Goal: Information Seeking & Learning: Find specific fact

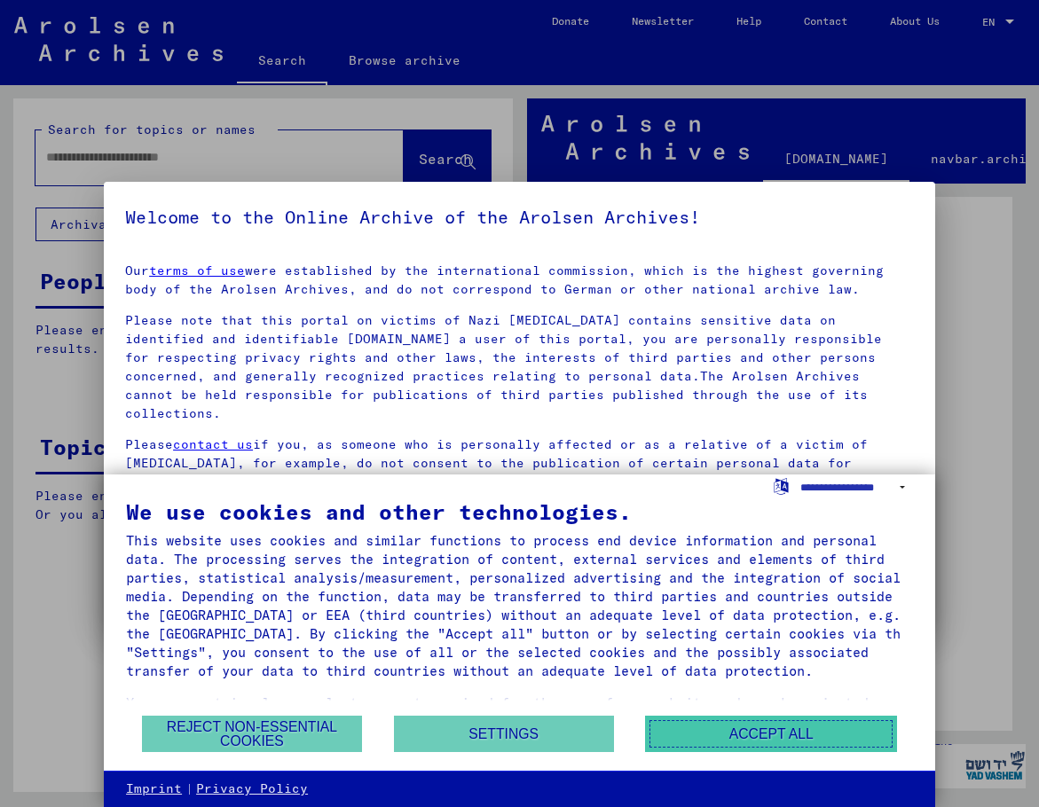
click at [755, 731] on button "Accept all" at bounding box center [771, 734] width 252 height 36
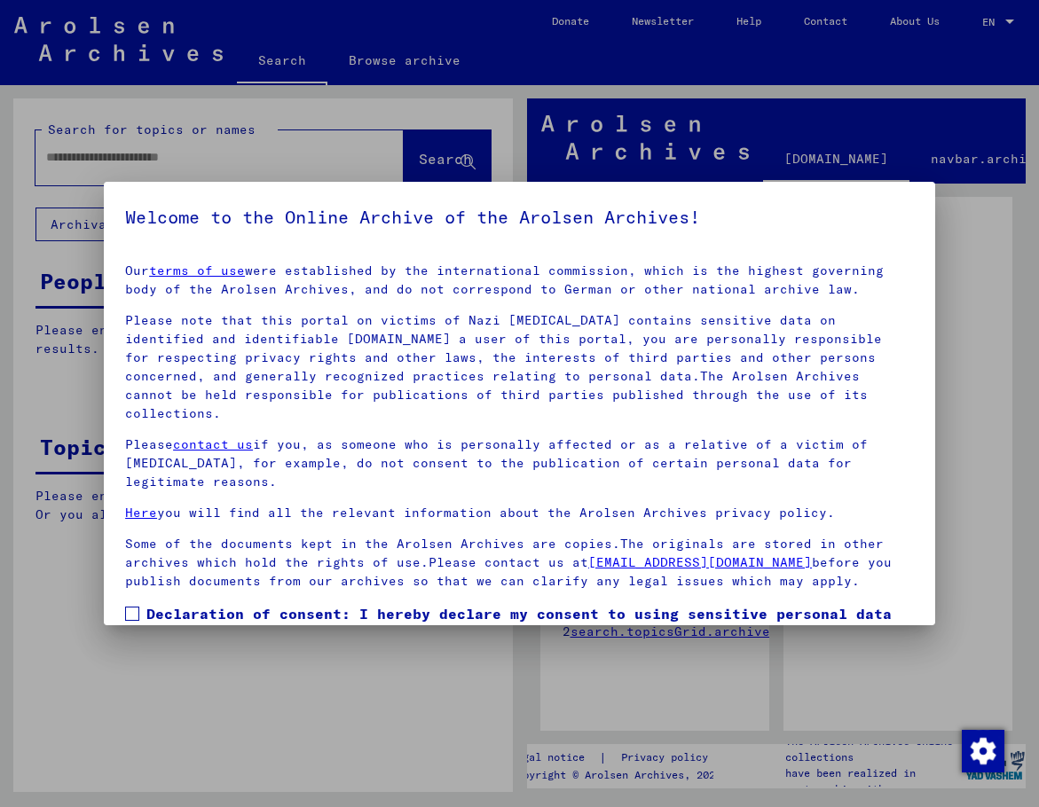
scroll to position [126, 0]
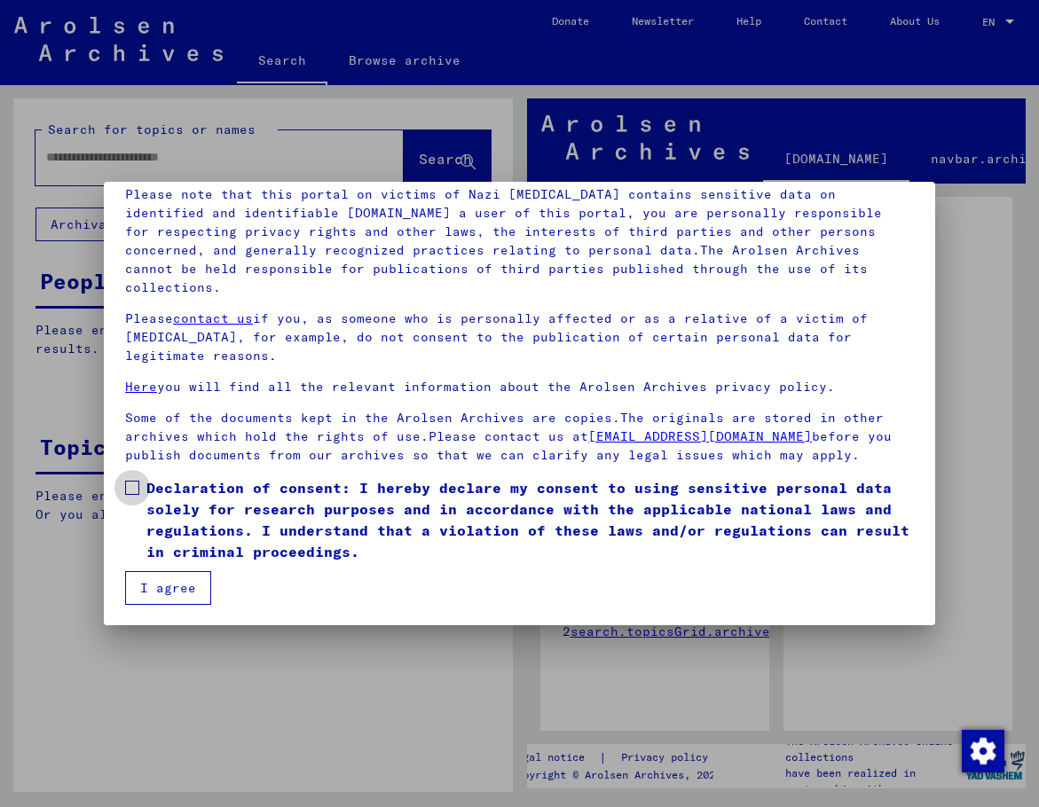
click at [138, 484] on span at bounding box center [132, 488] width 14 height 14
click at [167, 600] on button "I agree" at bounding box center [168, 588] width 86 height 34
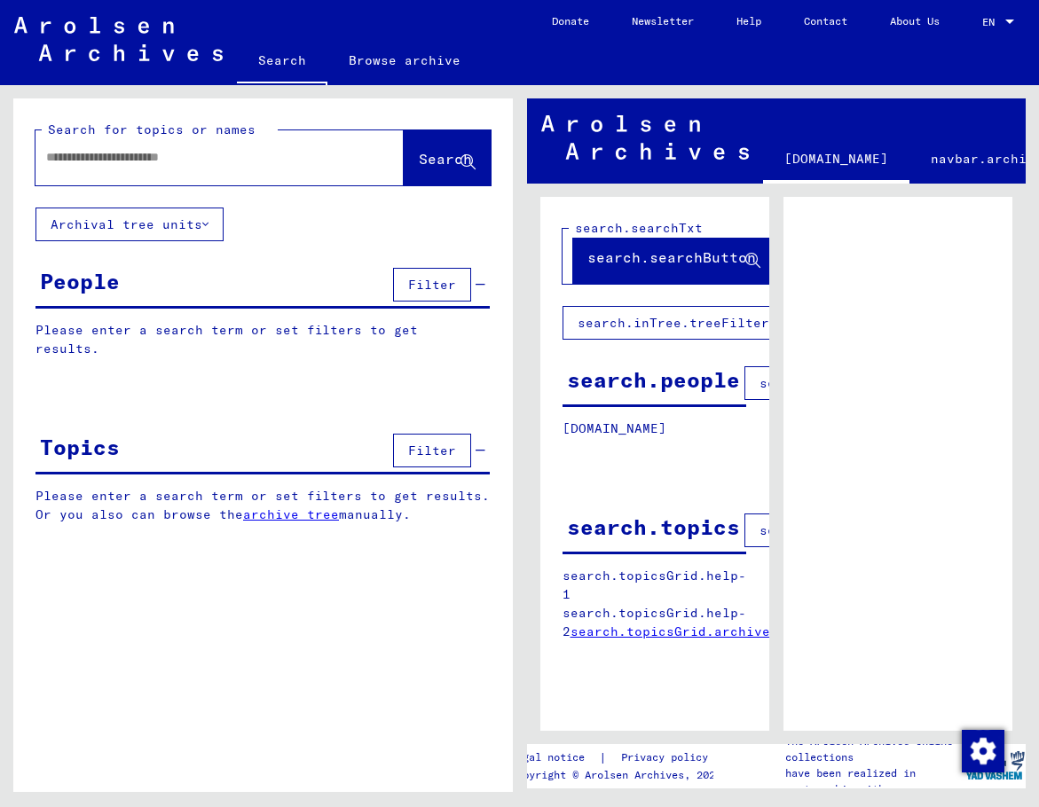
click at [170, 590] on div "Search for topics or names Search Archival tree units People Filter Please ente…" at bounding box center [263, 451] width 500 height 707
click at [125, 163] on input "text" at bounding box center [203, 157] width 315 height 19
type input "**********"
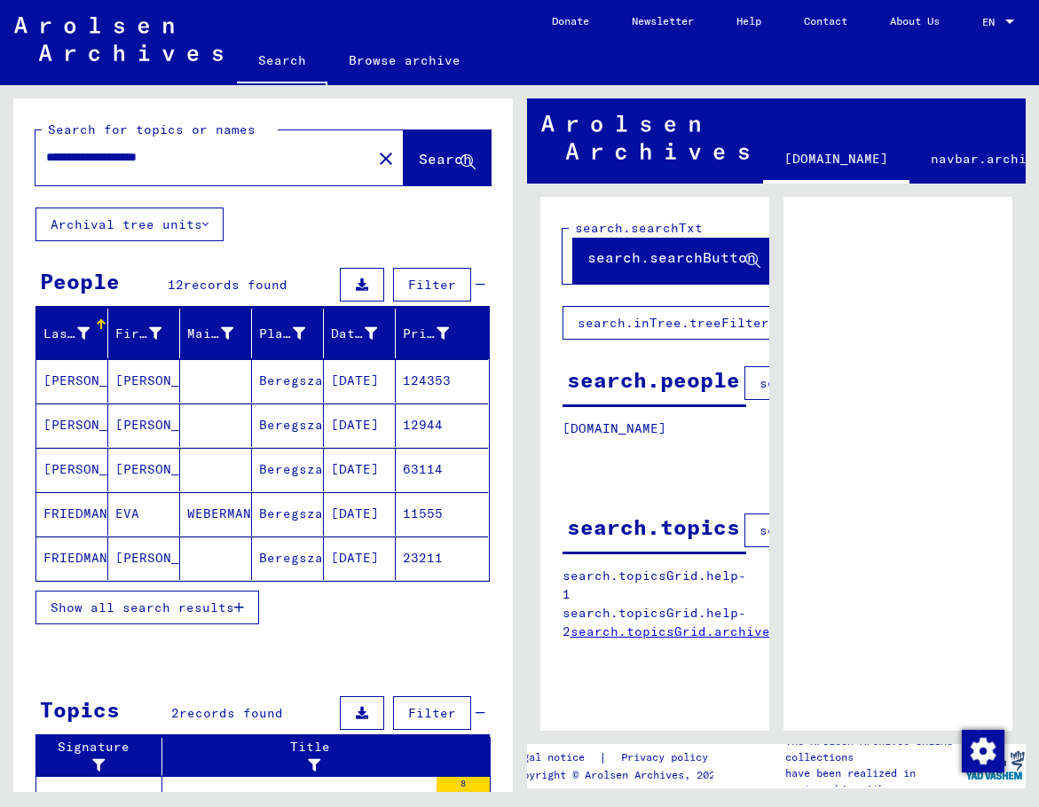
click at [148, 605] on span "Show all search results" at bounding box center [143, 608] width 184 height 16
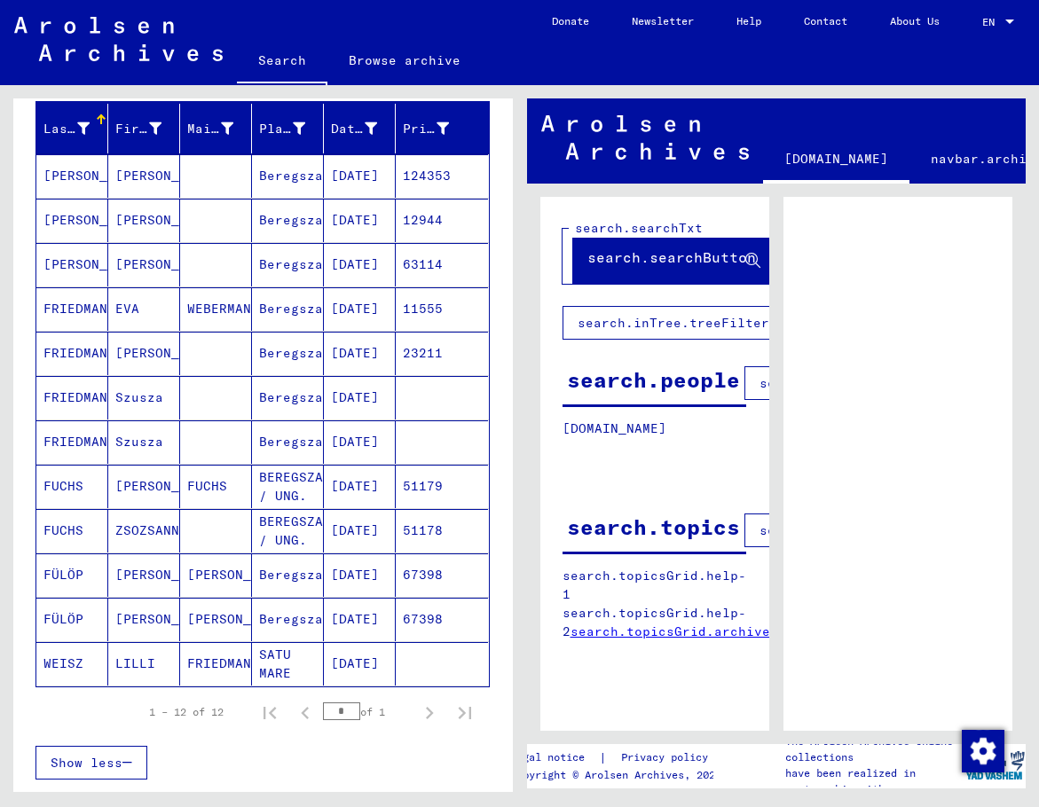
scroll to position [177, 0]
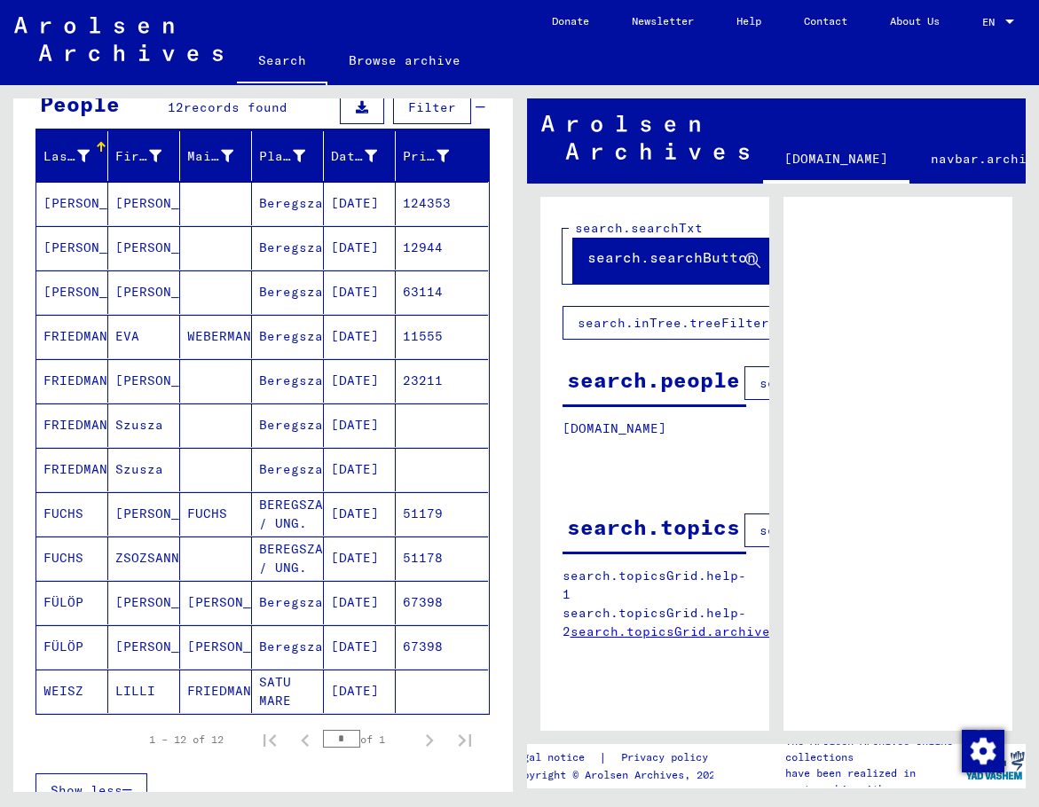
click at [352, 255] on mat-cell "[DATE]" at bounding box center [360, 247] width 72 height 43
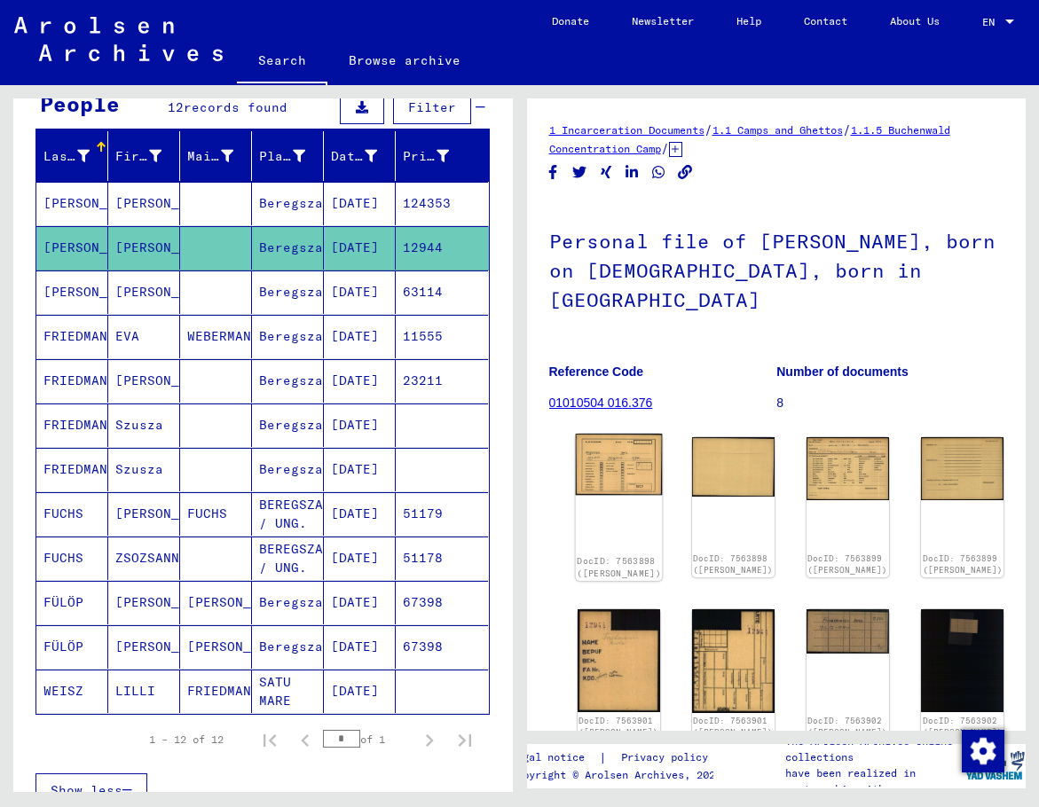
click at [594, 458] on img at bounding box center [618, 465] width 87 height 62
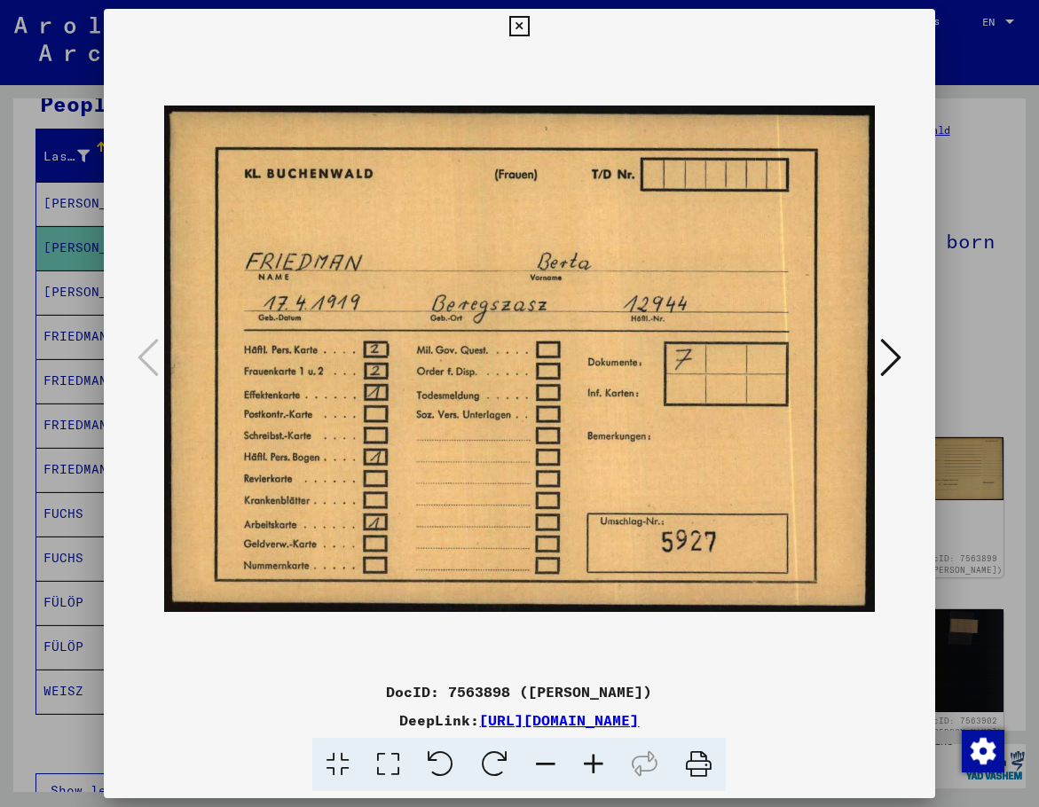
click at [894, 359] on icon at bounding box center [890, 357] width 21 height 43
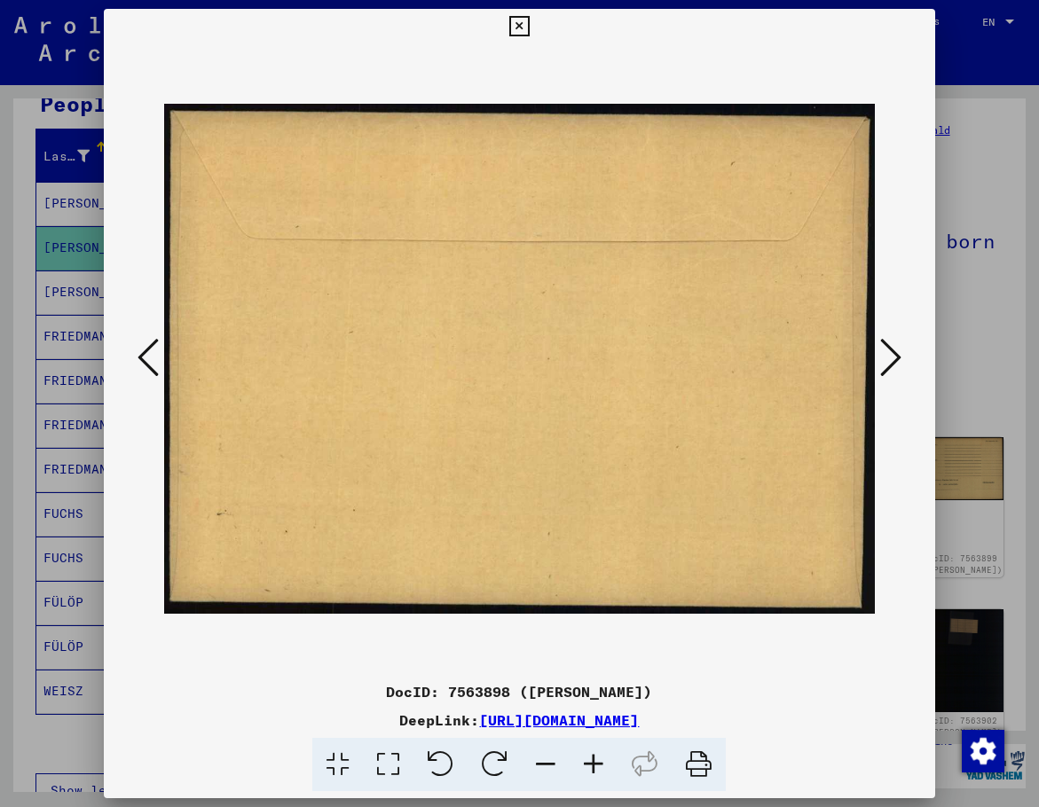
click at [894, 359] on icon at bounding box center [890, 357] width 21 height 43
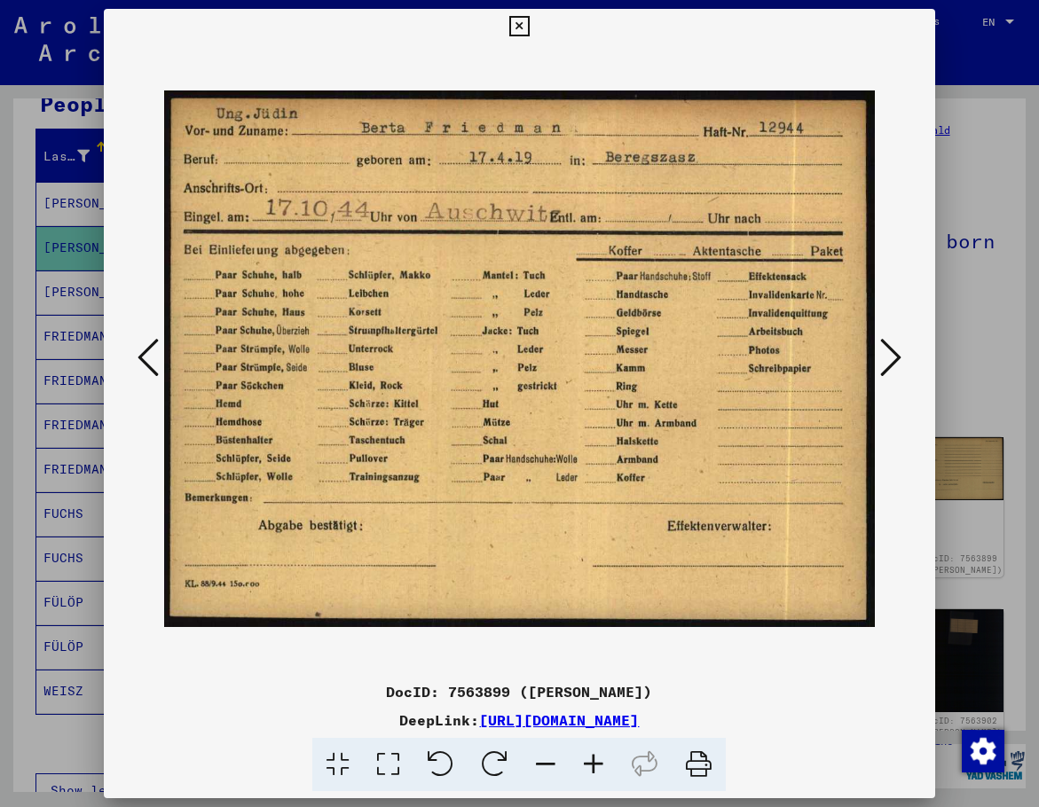
click at [894, 359] on icon at bounding box center [890, 357] width 21 height 43
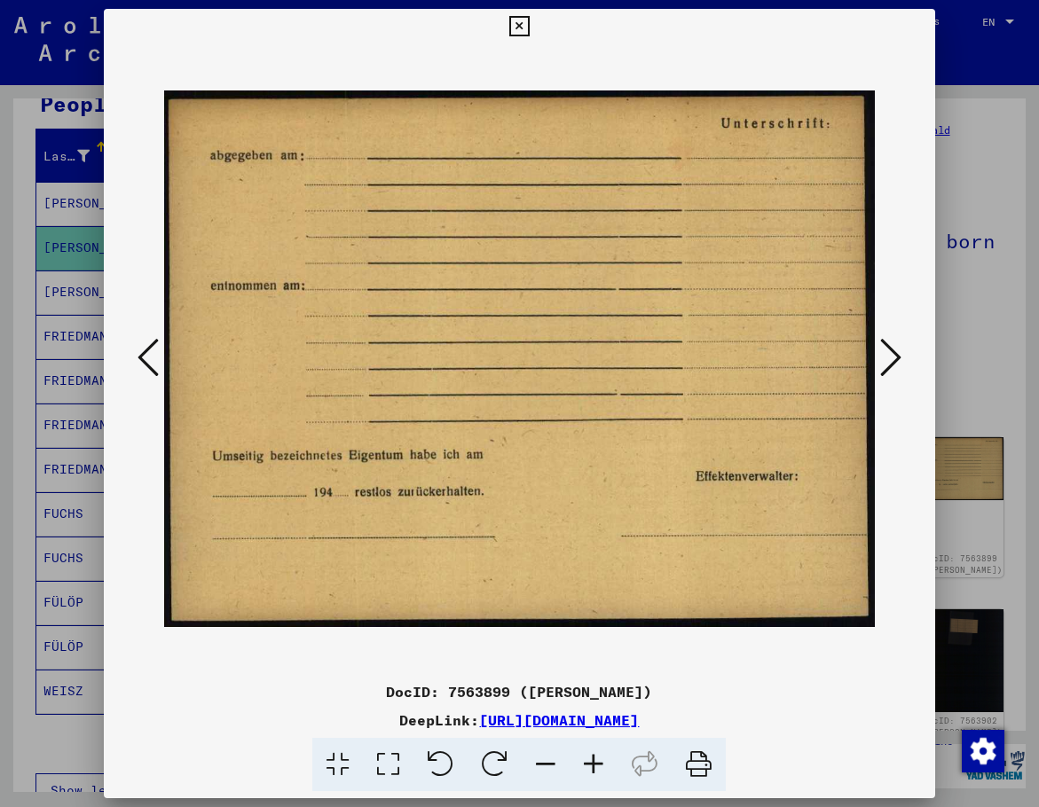
click at [894, 359] on icon at bounding box center [890, 357] width 21 height 43
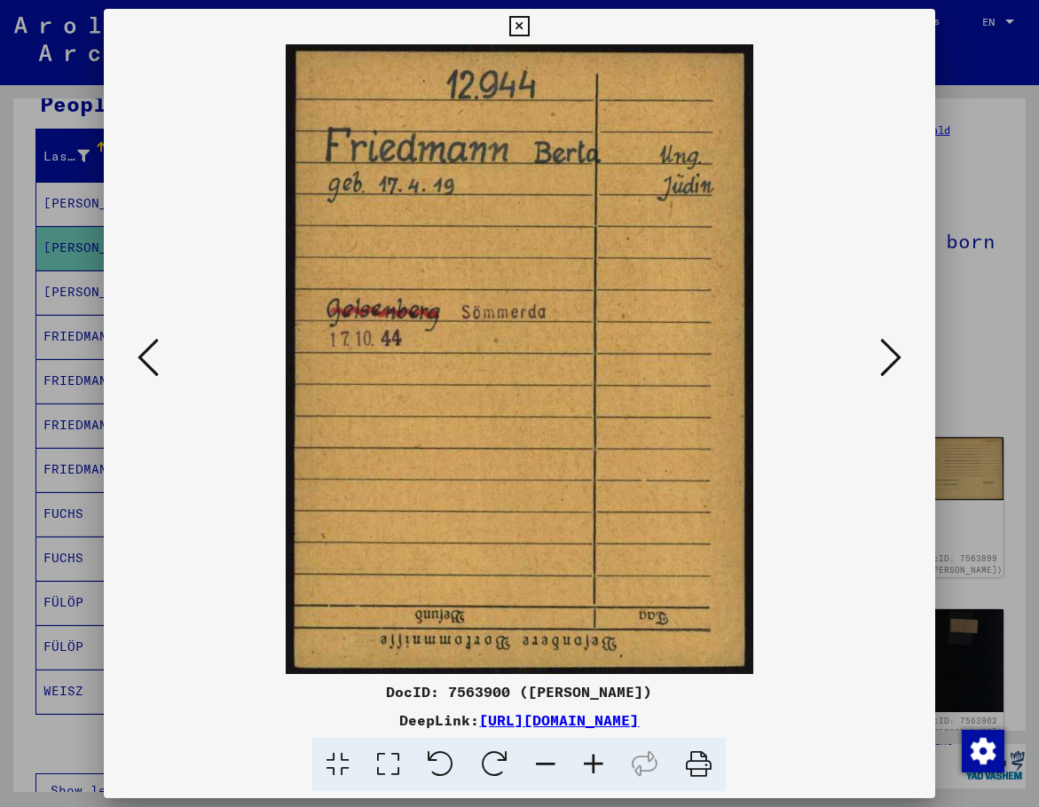
click at [894, 359] on icon at bounding box center [890, 357] width 21 height 43
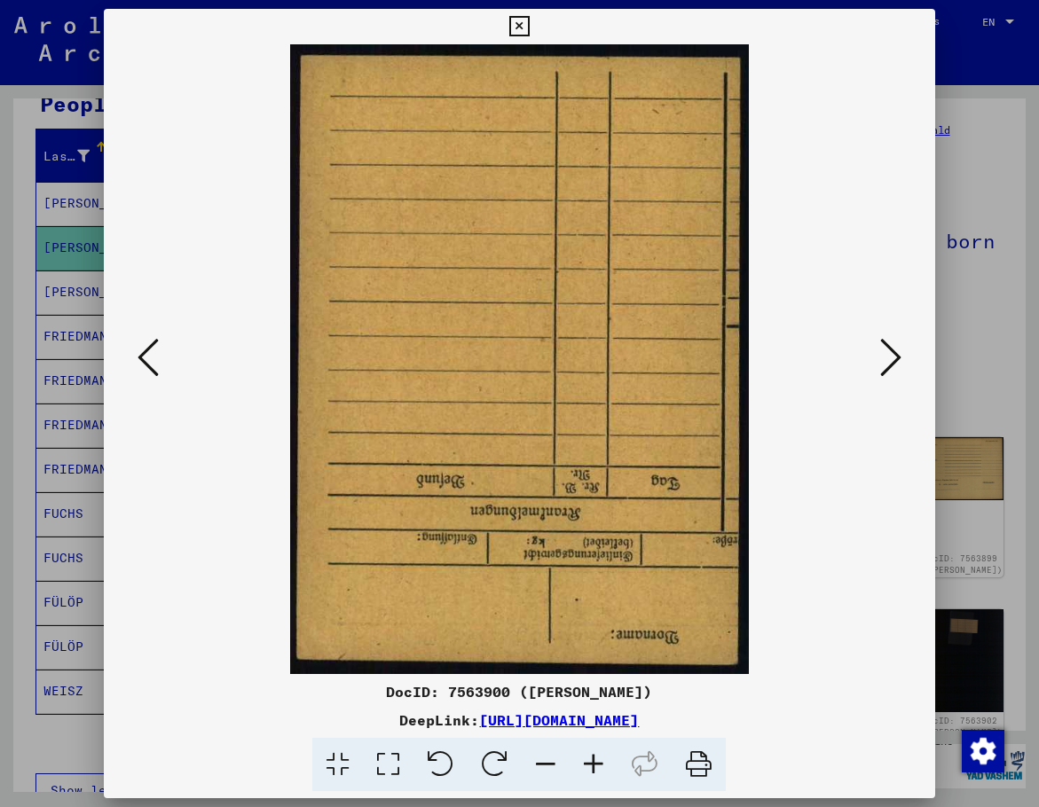
click at [894, 359] on icon at bounding box center [890, 357] width 21 height 43
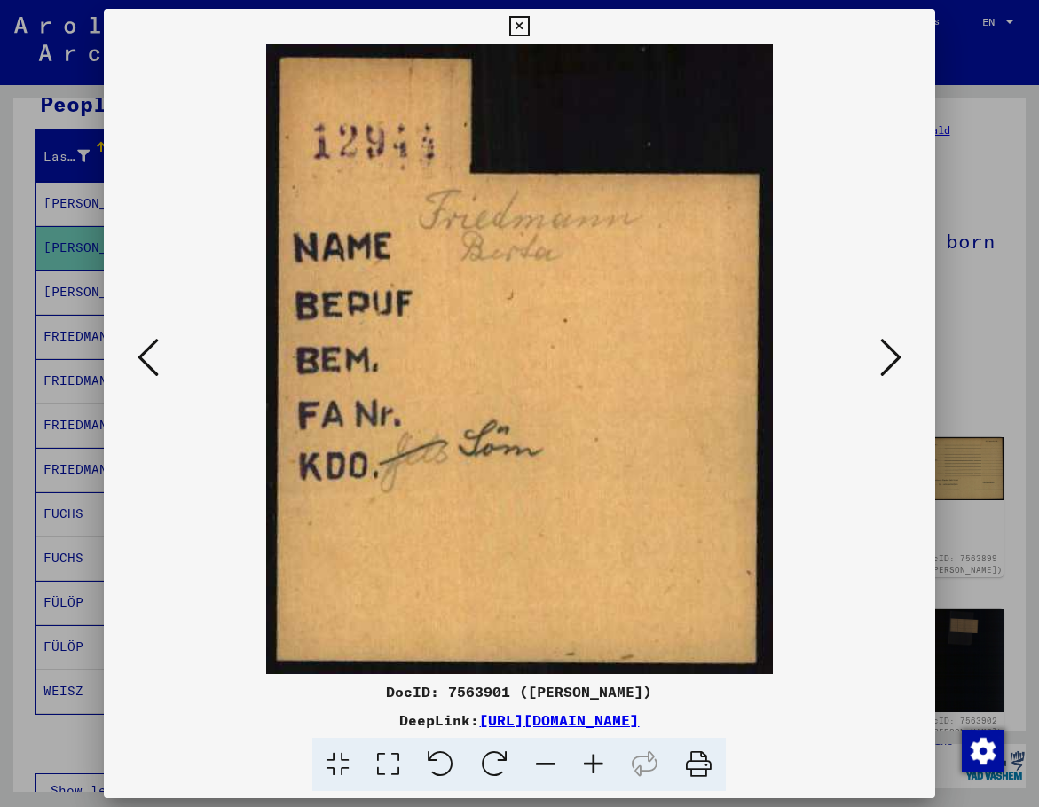
click at [894, 359] on icon at bounding box center [890, 357] width 21 height 43
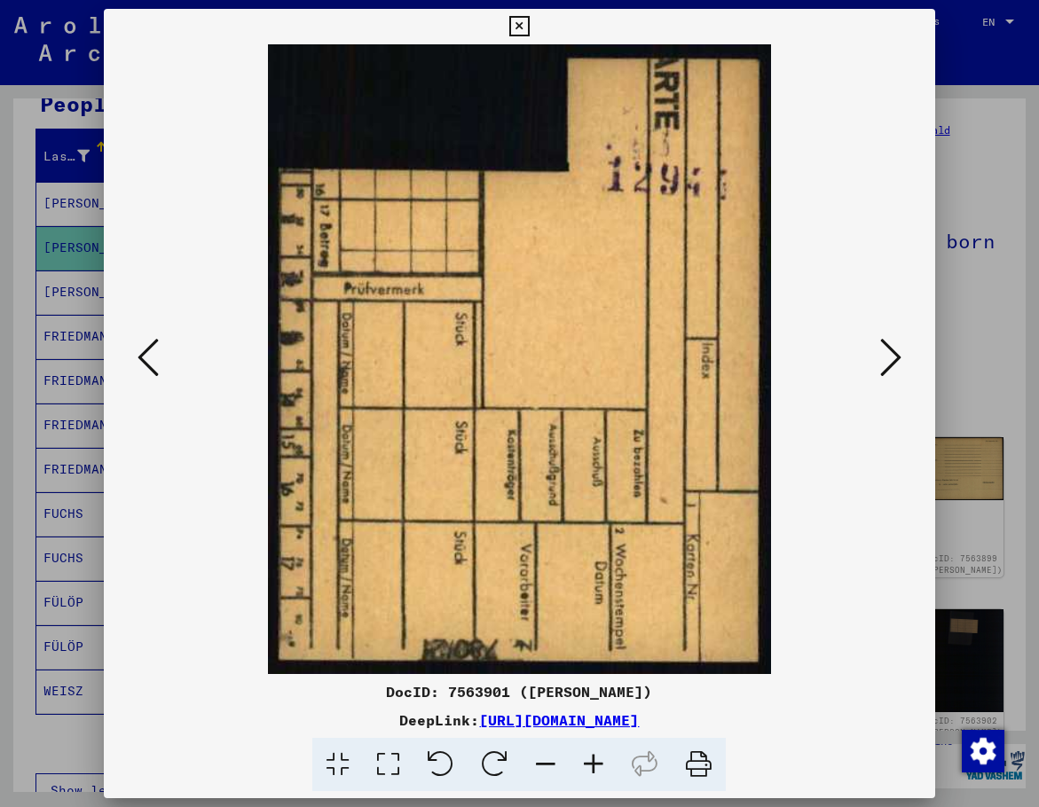
click at [894, 359] on icon at bounding box center [890, 357] width 21 height 43
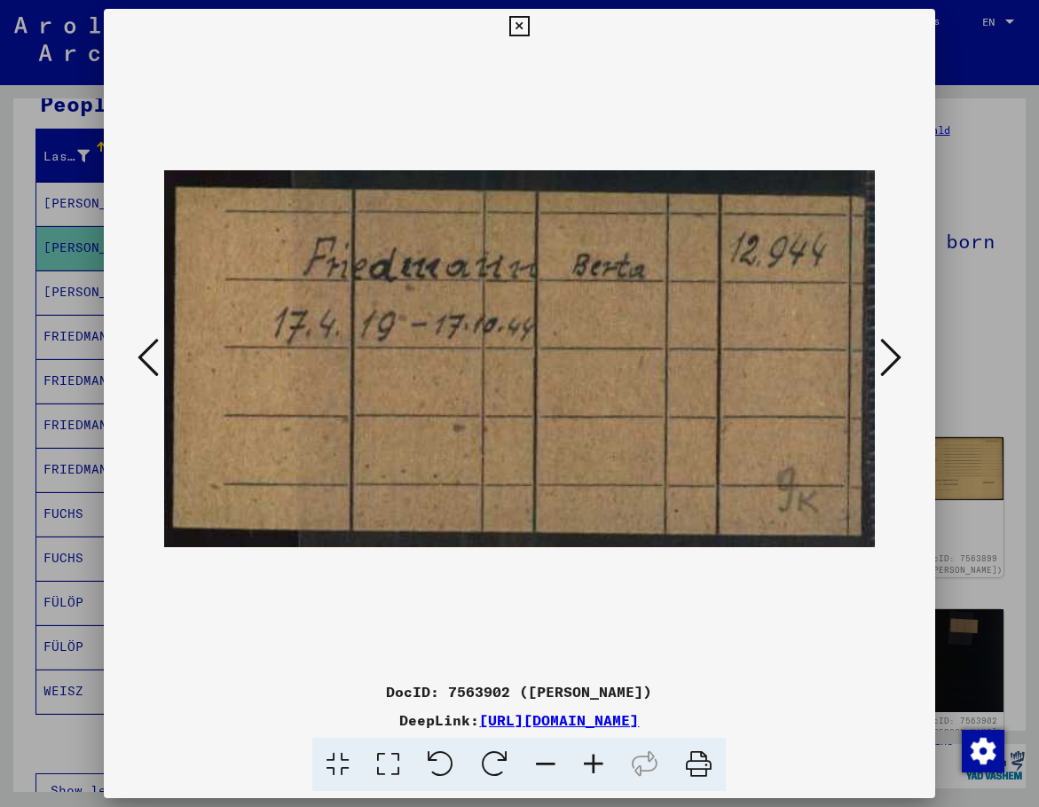
click at [894, 359] on icon at bounding box center [890, 357] width 21 height 43
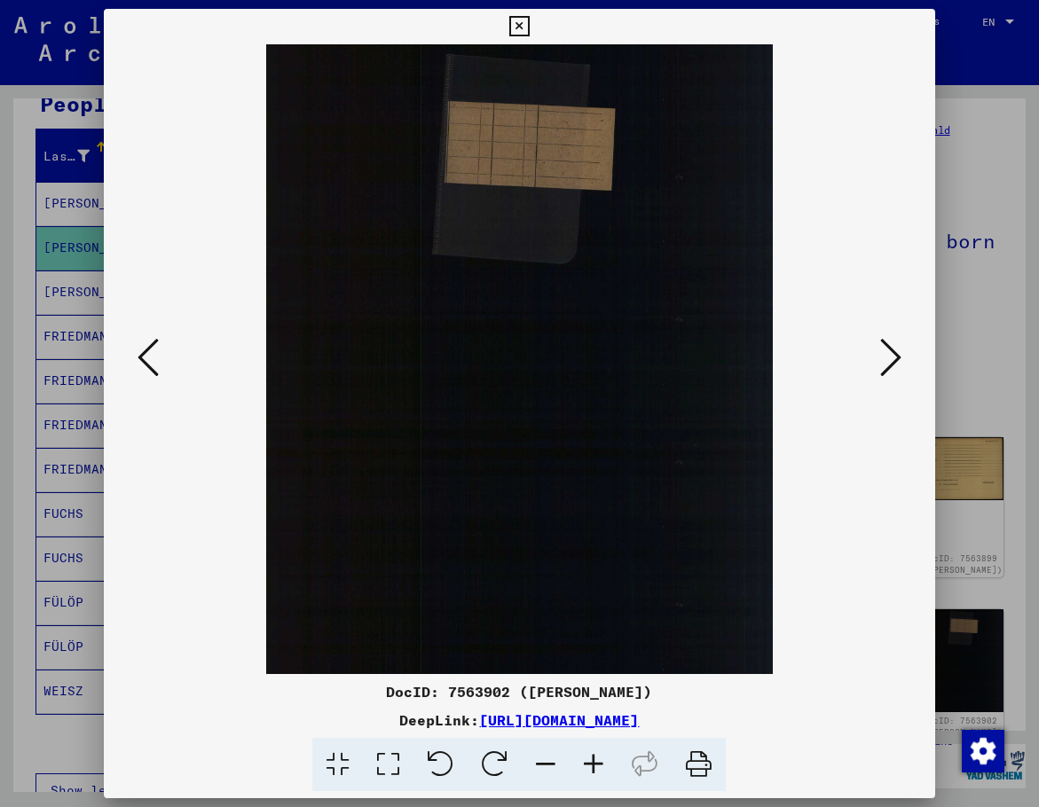
click at [894, 359] on icon at bounding box center [890, 357] width 21 height 43
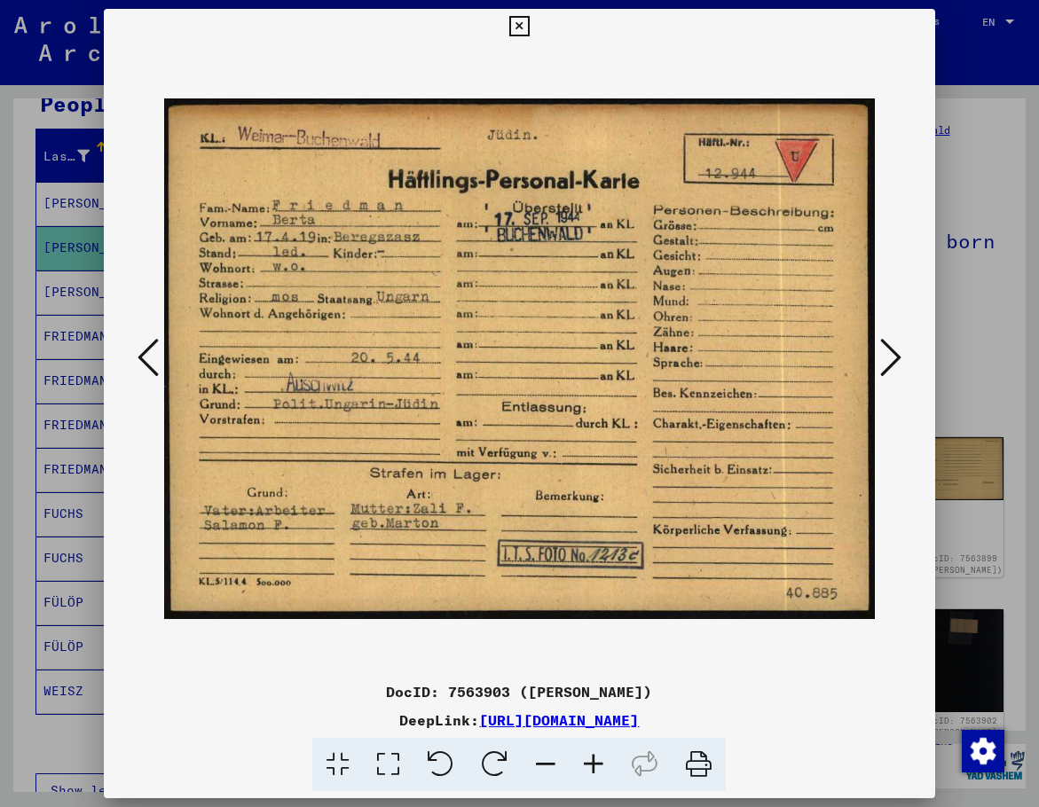
click at [894, 359] on icon at bounding box center [890, 357] width 21 height 43
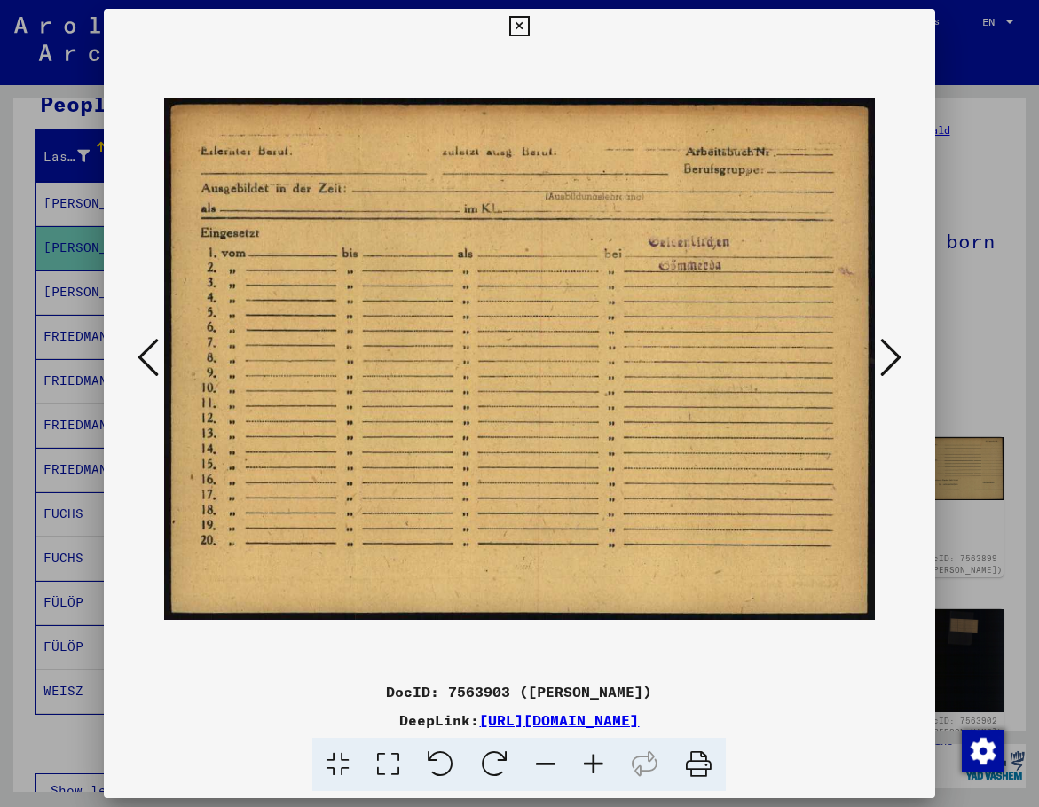
click at [894, 359] on icon at bounding box center [890, 357] width 21 height 43
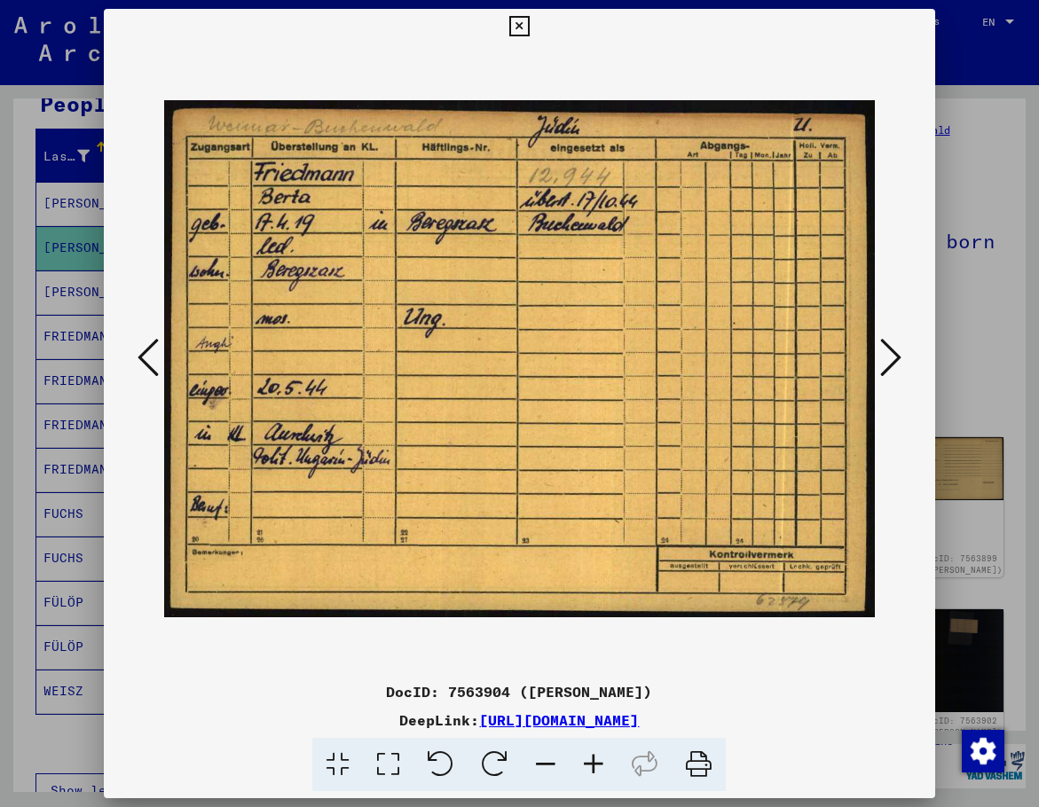
click at [894, 359] on icon at bounding box center [890, 357] width 21 height 43
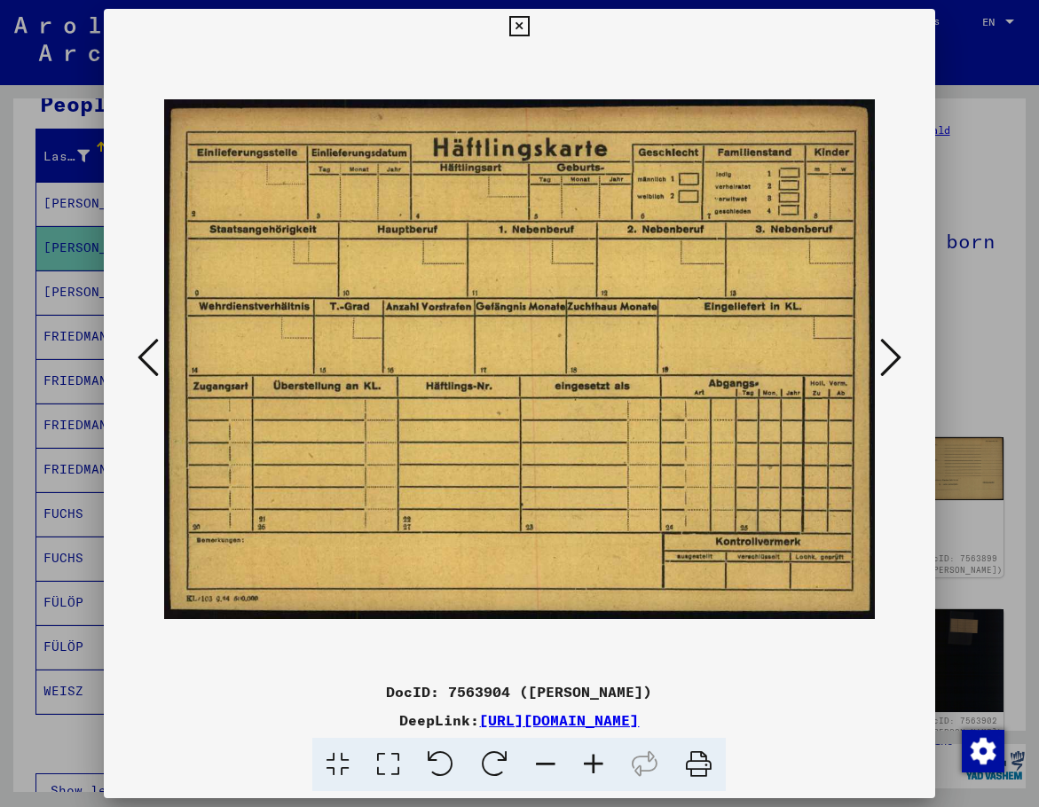
click at [894, 359] on icon at bounding box center [890, 357] width 21 height 43
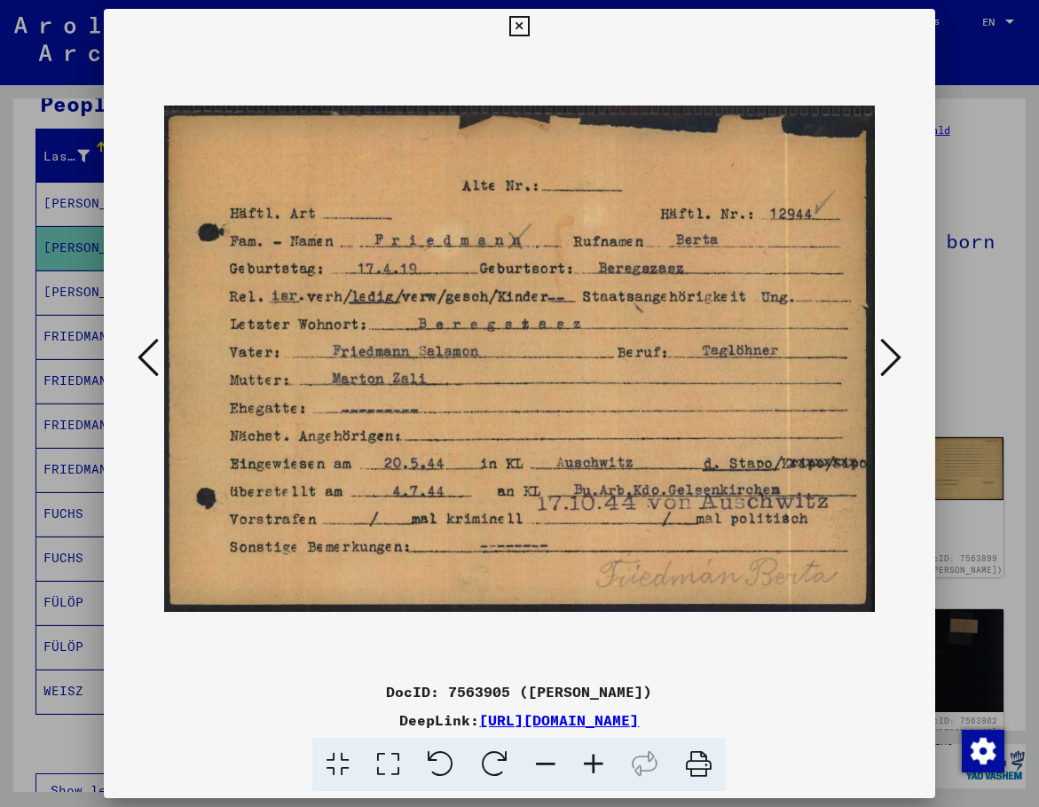
click at [948, 339] on div at bounding box center [519, 403] width 1039 height 807
